Goal: Use online tool/utility

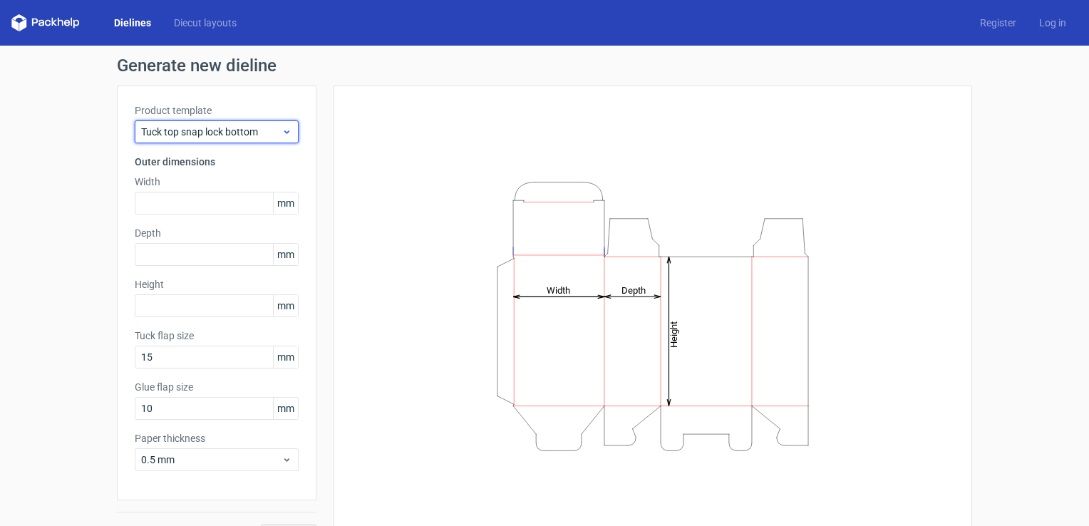
click at [222, 132] on span "Tuck top snap lock bottom" at bounding box center [211, 132] width 140 height 14
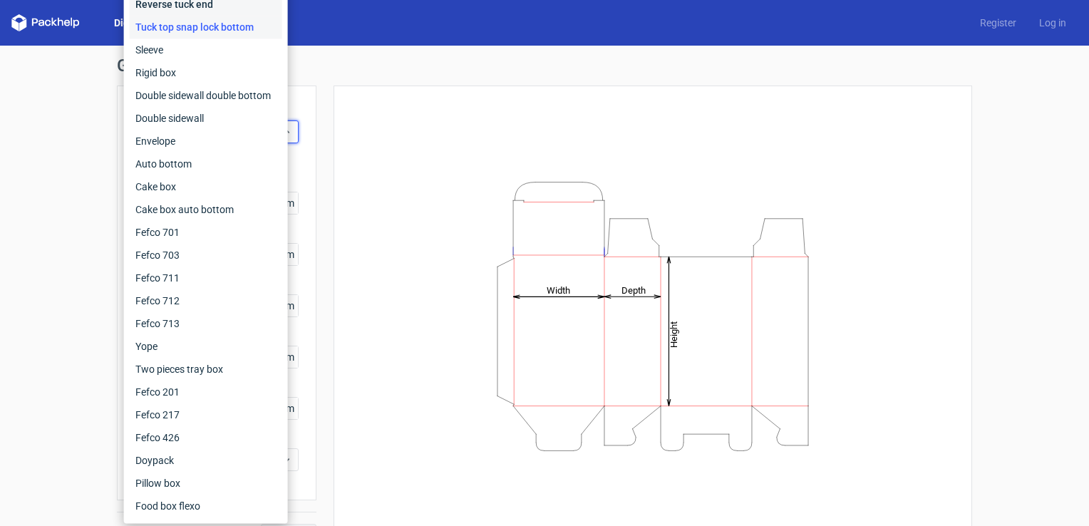
click at [182, 4] on div "Reverse tuck end" at bounding box center [206, 4] width 153 height 23
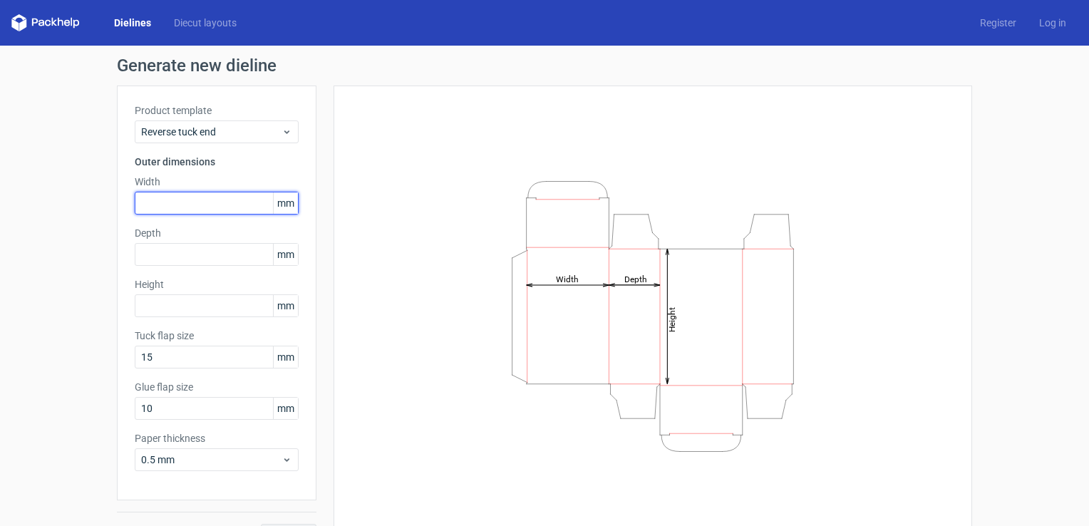
click at [163, 197] on input "text" at bounding box center [217, 203] width 164 height 23
type input "61"
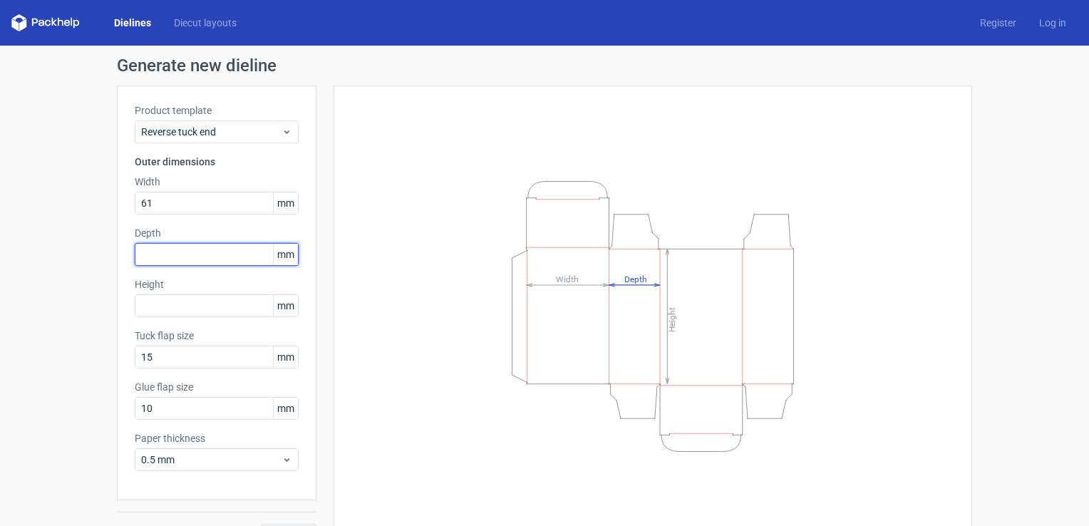
click at [168, 256] on input "text" at bounding box center [217, 254] width 164 height 23
type input "17"
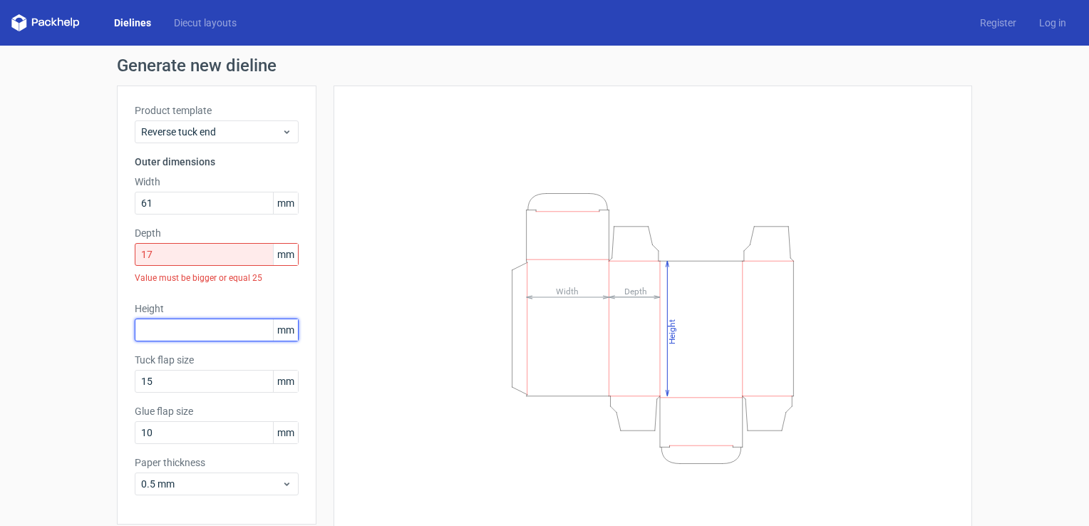
click at [197, 311] on div "Height mm" at bounding box center [217, 322] width 164 height 40
type input "115"
click at [180, 247] on input "17" at bounding box center [217, 254] width 164 height 23
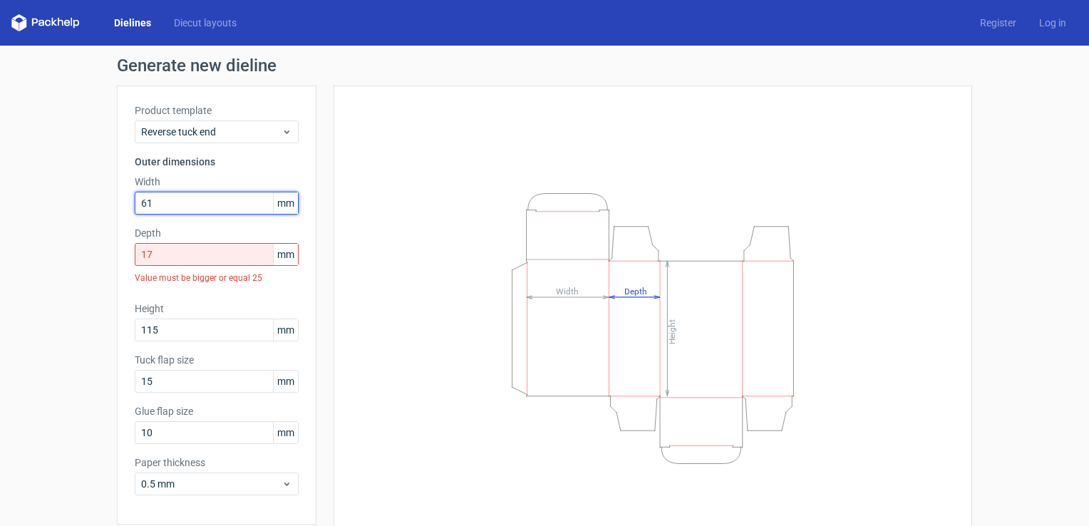
click at [184, 205] on input "61" at bounding box center [217, 203] width 164 height 23
click at [197, 255] on input "17" at bounding box center [217, 254] width 164 height 23
click at [188, 194] on input "61" at bounding box center [217, 203] width 164 height 23
click at [182, 235] on label "Depth" at bounding box center [217, 233] width 164 height 14
click at [168, 250] on input "17" at bounding box center [217, 254] width 164 height 23
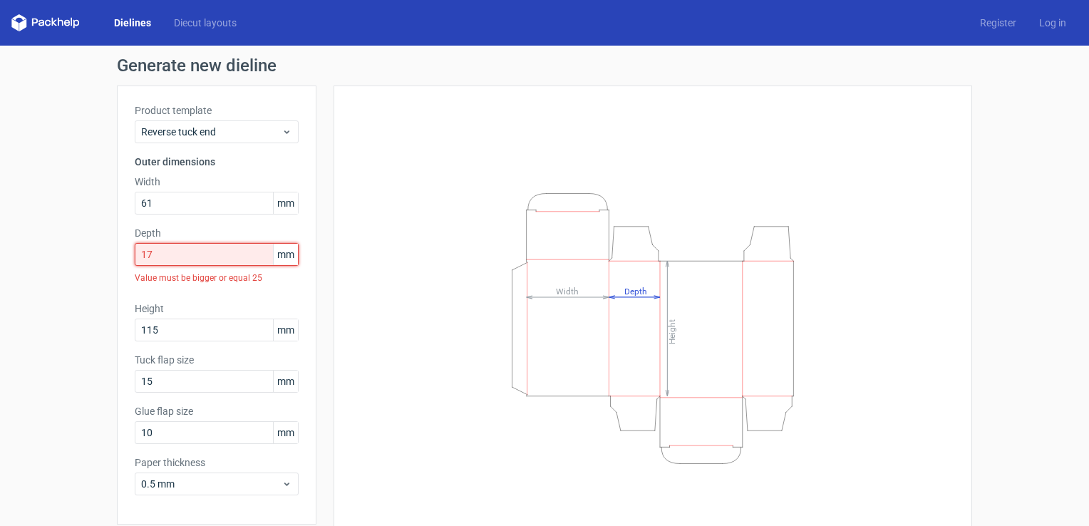
click at [168, 250] on input "17" at bounding box center [217, 254] width 164 height 23
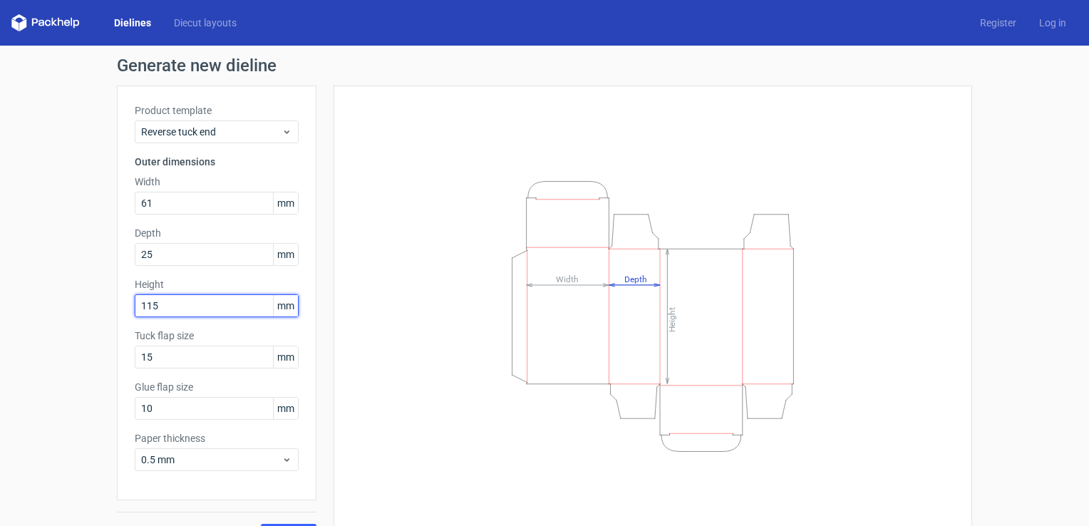
click at [185, 311] on input "115" at bounding box center [217, 305] width 164 height 23
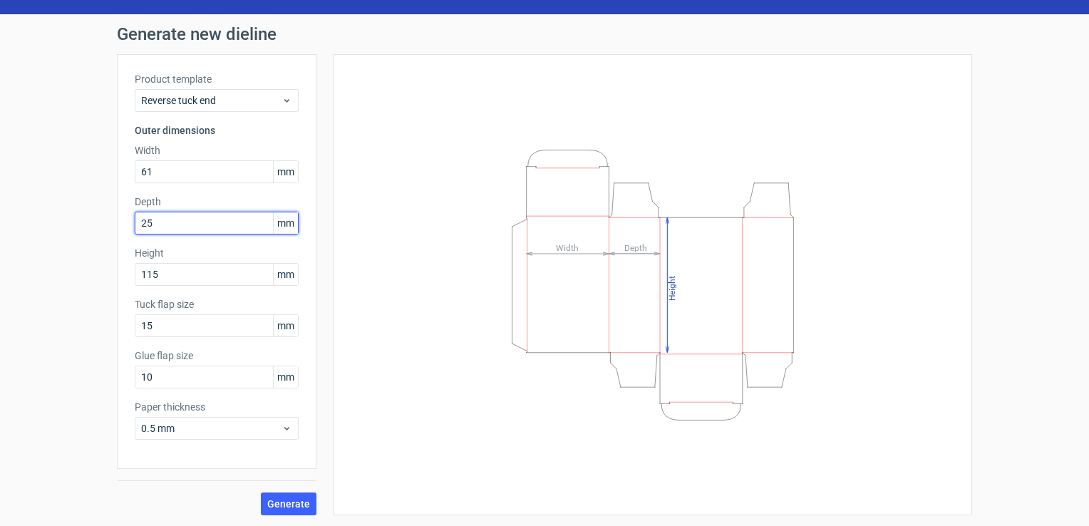
click at [160, 225] on input "25" at bounding box center [217, 223] width 164 height 23
type input "17"
click at [431, 272] on div "Height Depth Width" at bounding box center [652, 285] width 603 height 426
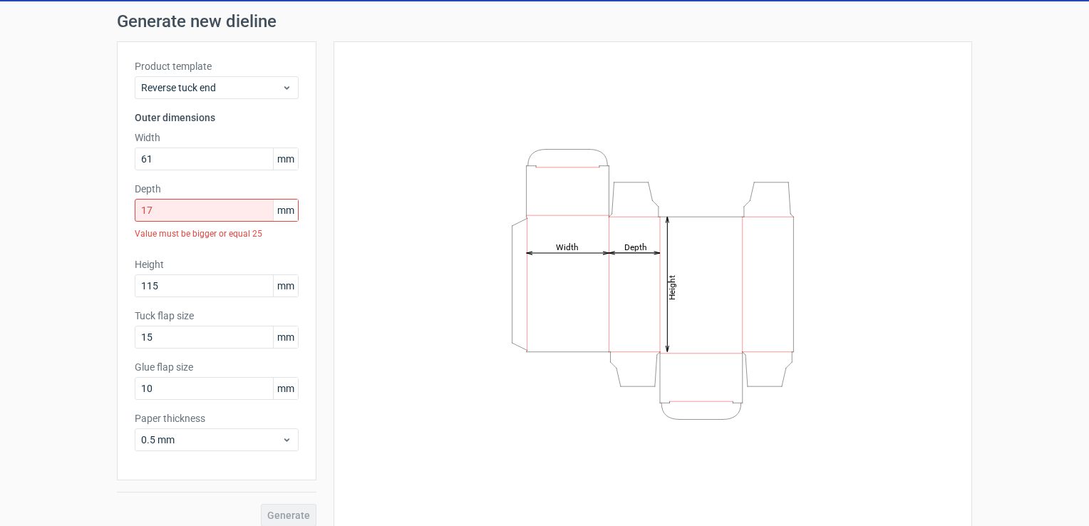
scroll to position [56, 0]
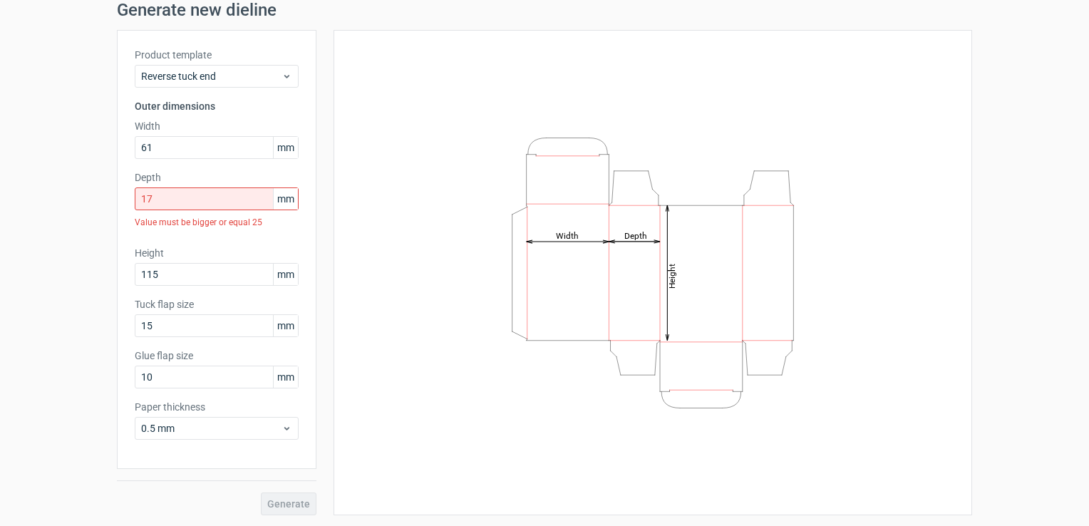
click at [280, 498] on div "Generate" at bounding box center [217, 492] width 200 height 46
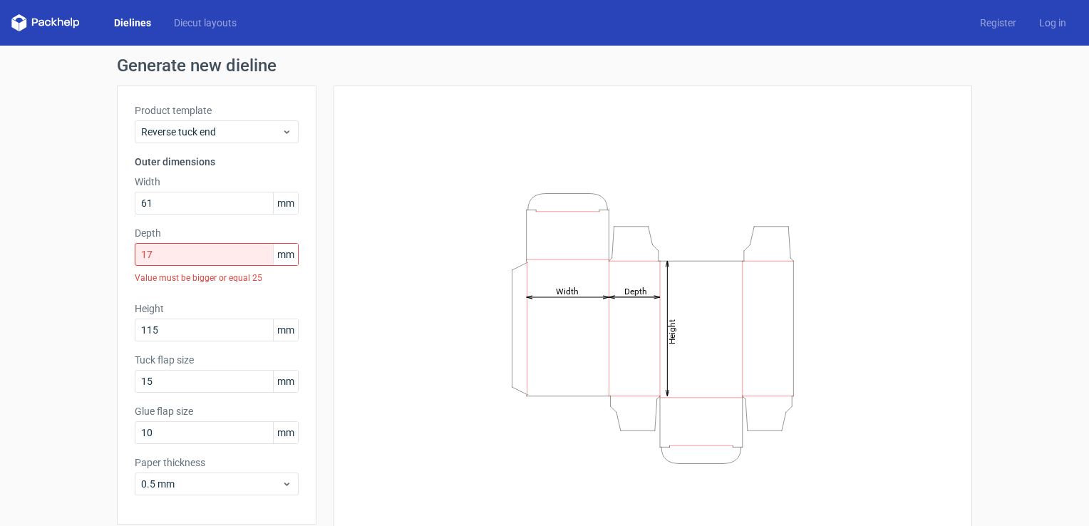
scroll to position [0, 0]
